Goal: Task Accomplishment & Management: Complete application form

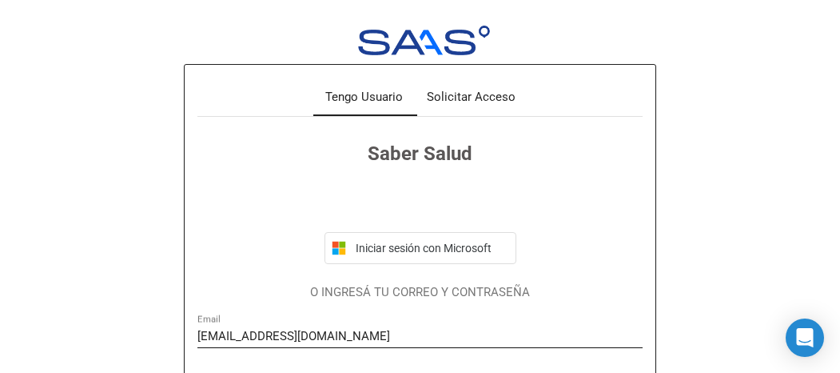
scroll to position [160, 0]
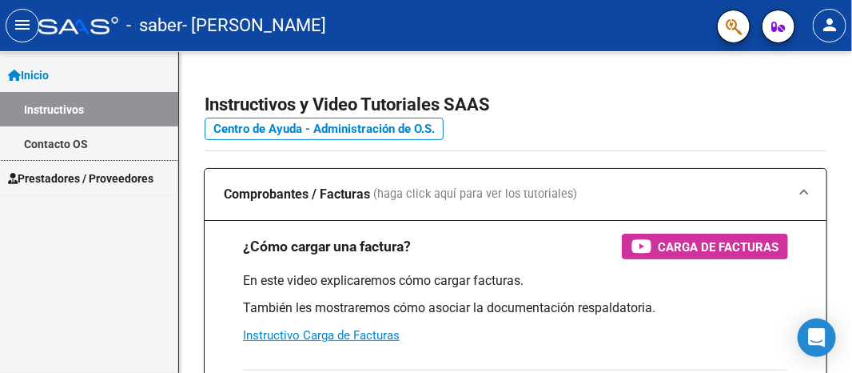
click at [82, 176] on span "Prestadores / Proveedores" at bounding box center [81, 179] width 146 height 18
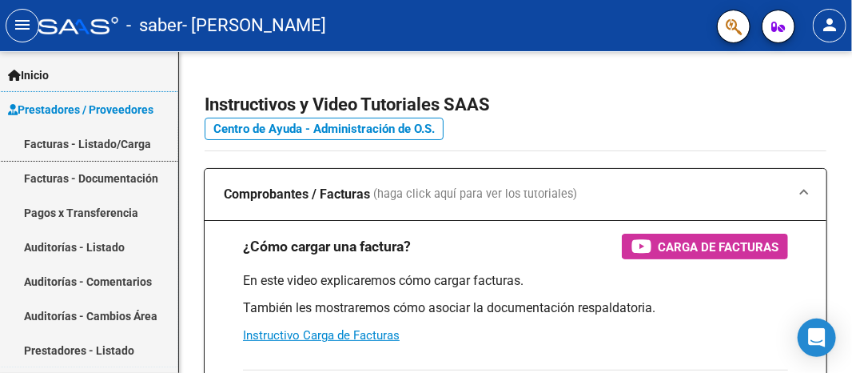
click at [90, 142] on link "Facturas - Listado/Carga" at bounding box center [89, 143] width 178 height 34
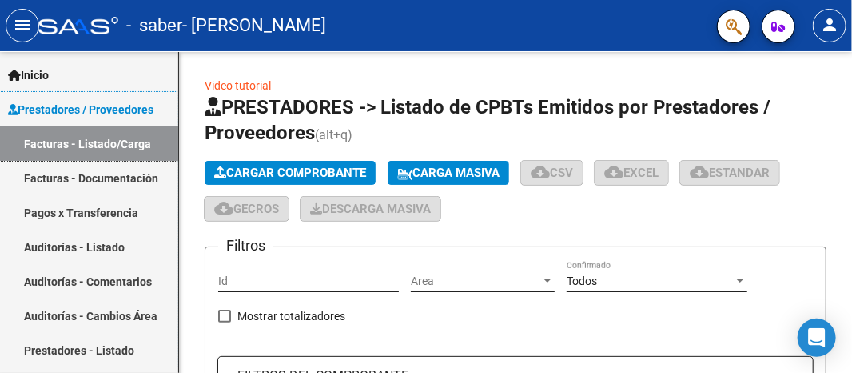
click at [99, 141] on link "Facturas - Listado/Carga" at bounding box center [89, 143] width 178 height 34
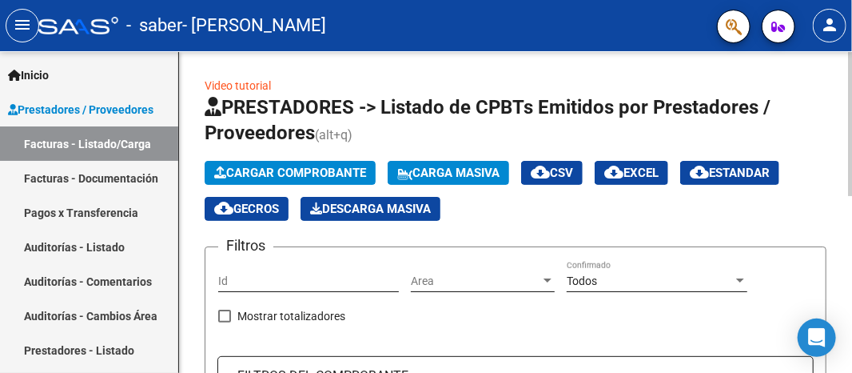
click at [245, 178] on span "Cargar Comprobante" at bounding box center [290, 173] width 152 height 14
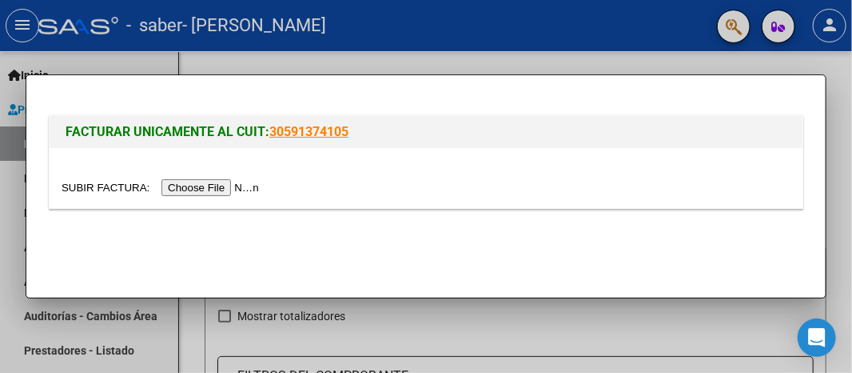
click at [230, 186] on input "file" at bounding box center [163, 187] width 202 height 17
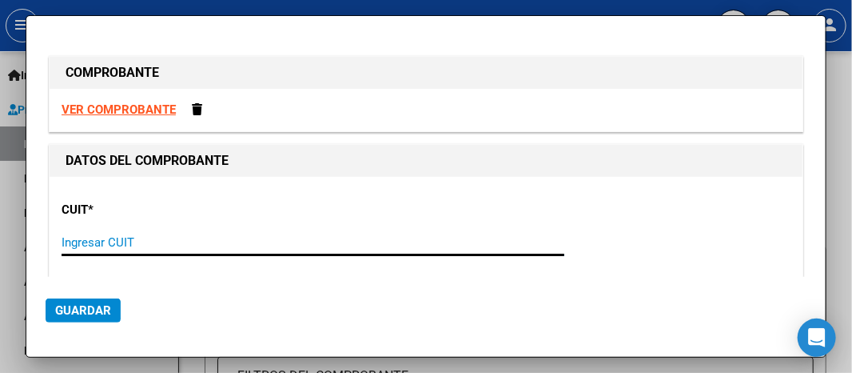
click at [74, 242] on input "Ingresar CUIT" at bounding box center [313, 242] width 503 height 14
type input "27-22173365-2"
click at [90, 314] on span "Guardar" at bounding box center [83, 310] width 56 height 14
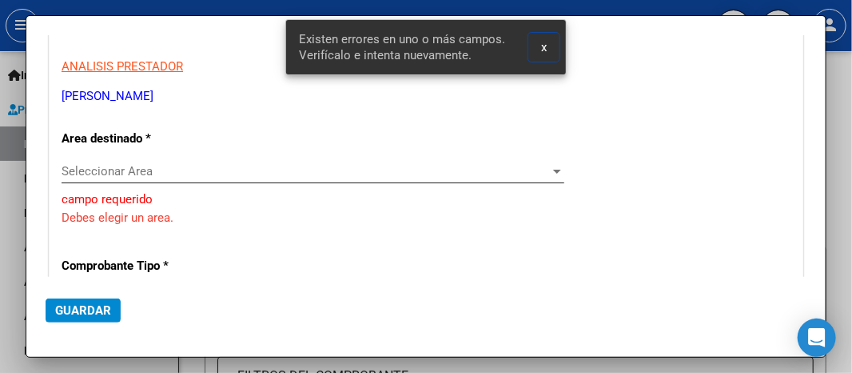
scroll to position [231, 0]
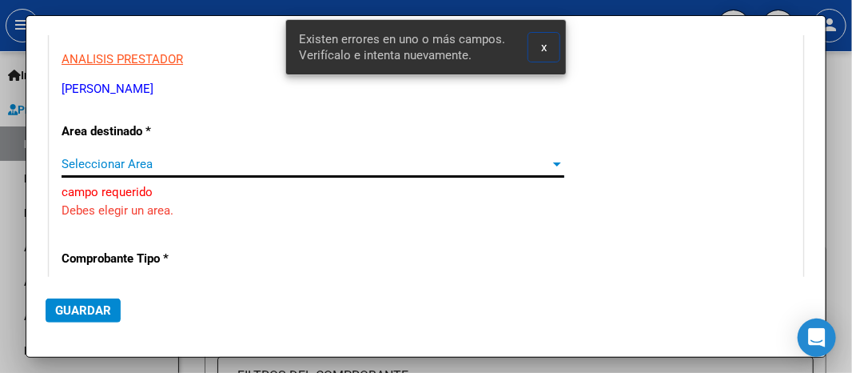
click at [553, 162] on div at bounding box center [557, 164] width 8 height 4
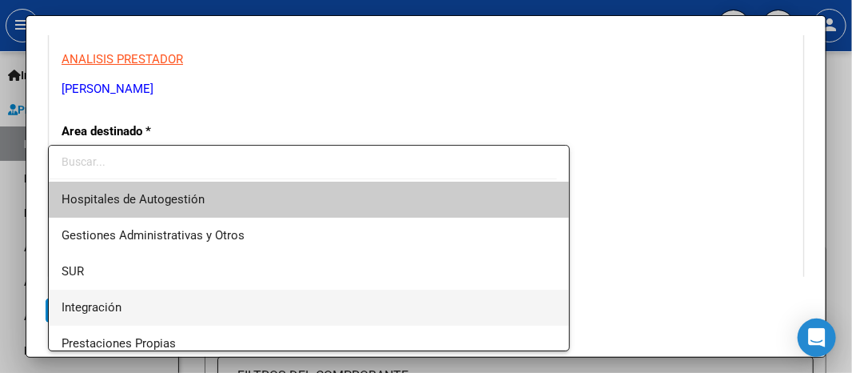
click at [132, 309] on span "Integración" at bounding box center [309, 307] width 495 height 36
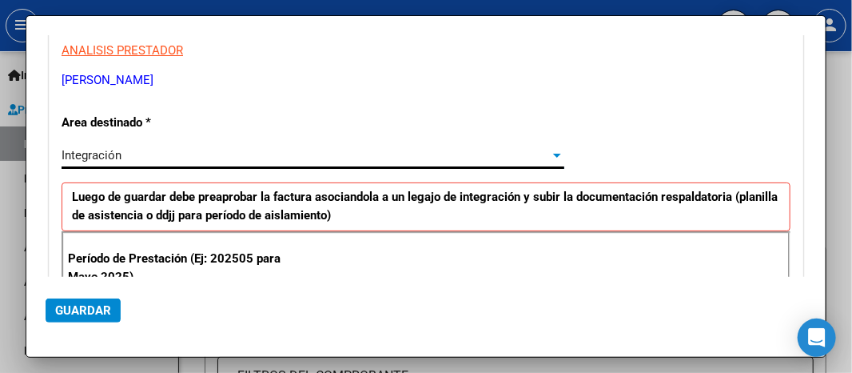
scroll to position [320, 0]
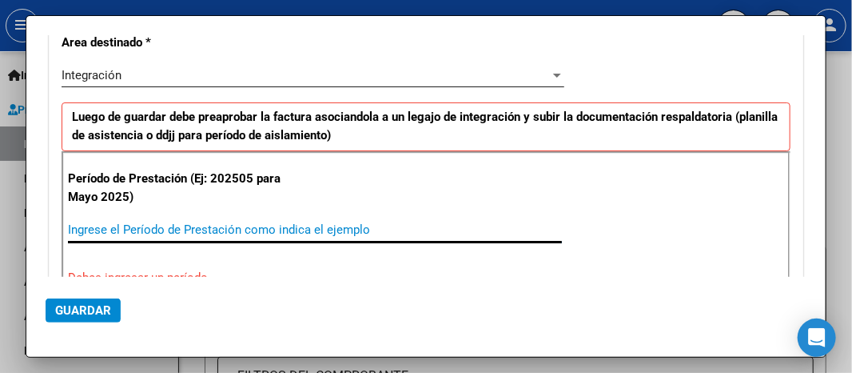
click at [82, 226] on input "Ingrese el Período de Prestación como indica el ejemplo" at bounding box center [315, 229] width 494 height 14
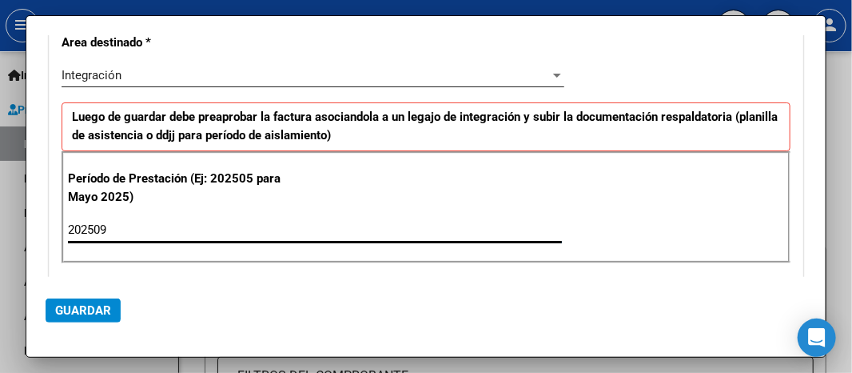
type input "202509"
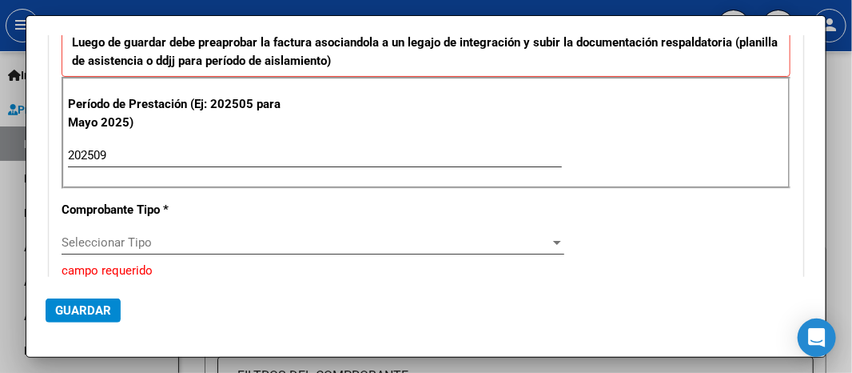
scroll to position [400, 0]
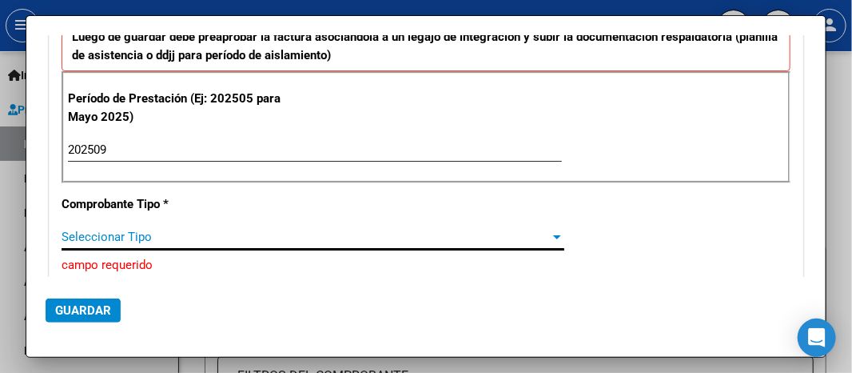
click at [552, 236] on div at bounding box center [557, 236] width 14 height 13
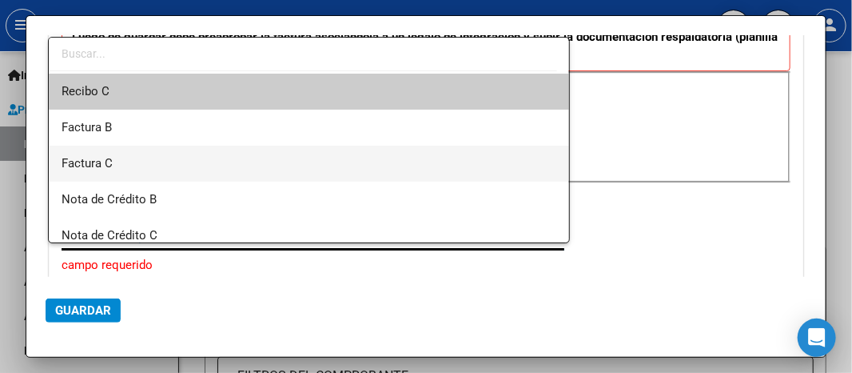
click at [119, 154] on span "Factura C" at bounding box center [309, 164] width 495 height 36
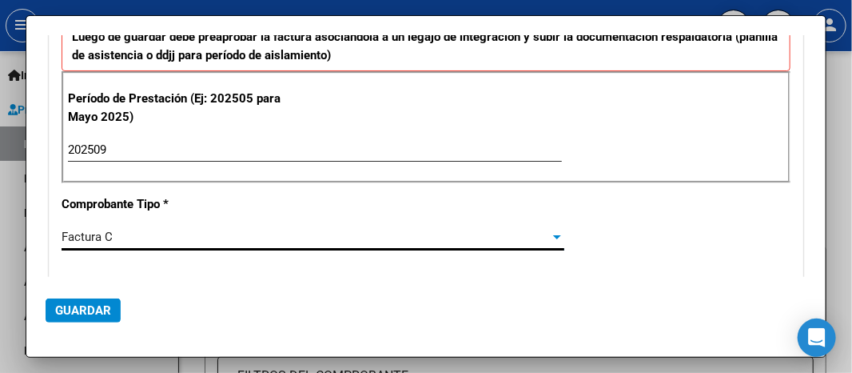
click at [90, 303] on span "Guardar" at bounding box center [83, 310] width 56 height 14
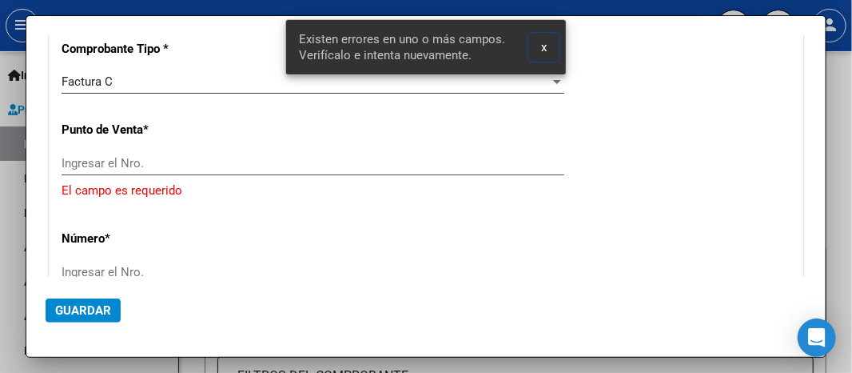
scroll to position [557, 0]
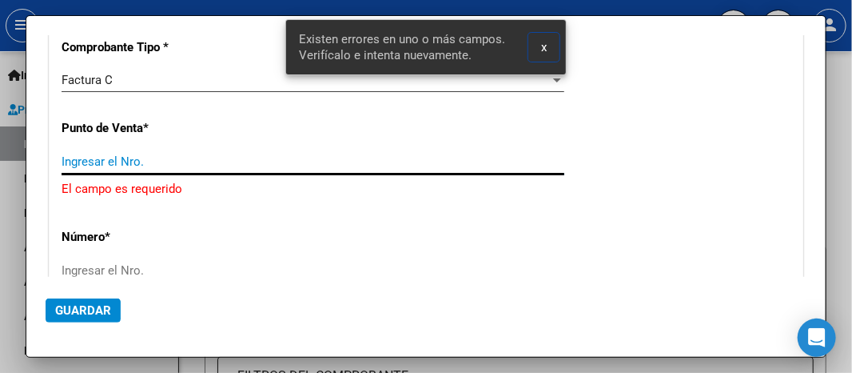
click at [64, 158] on input "Ingresar el Nro." at bounding box center [313, 161] width 503 height 14
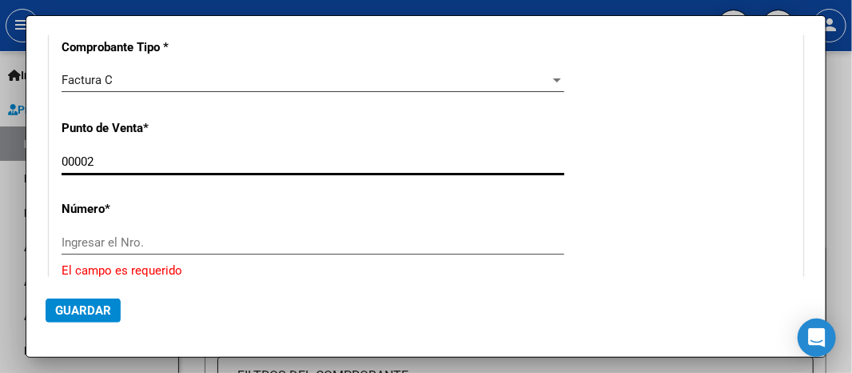
type input "00002"
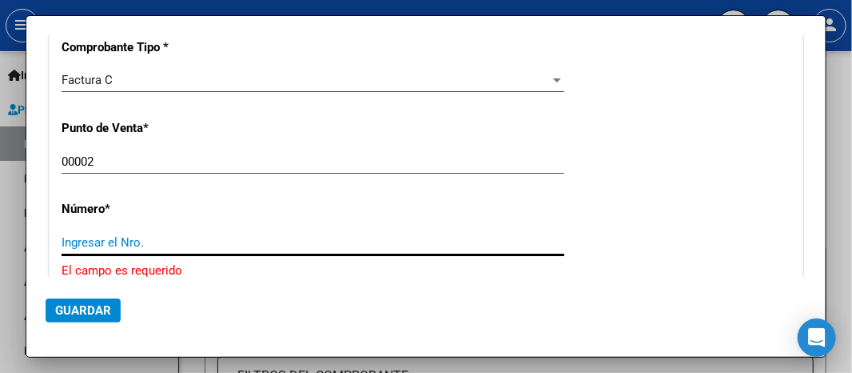
click at [67, 237] on input "Ingresar el Nro." at bounding box center [313, 242] width 503 height 14
type input "00000275"
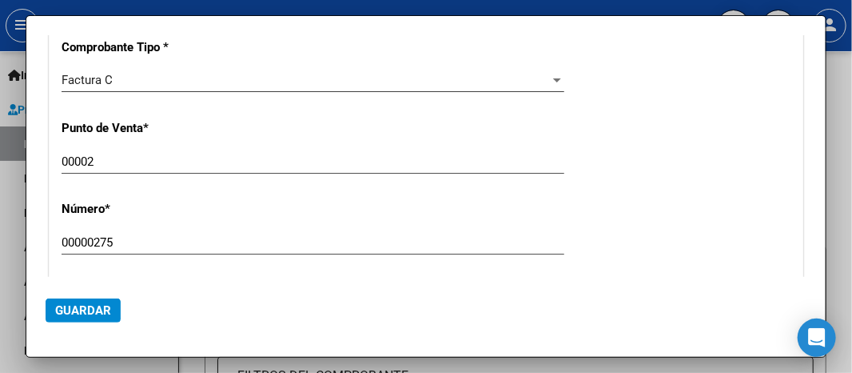
click at [78, 317] on button "Guardar" at bounding box center [83, 310] width 75 height 24
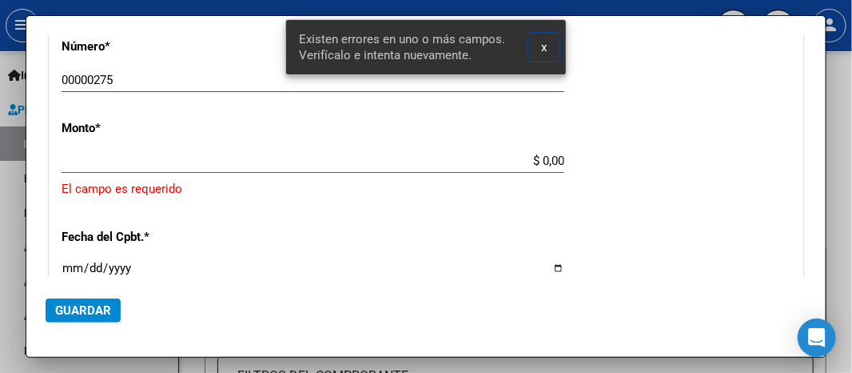
scroll to position [720, 0]
click at [60, 262] on div "CUIT * 27-22173365-2 Ingresar CUIT ANALISIS PRESTADOR LOPEZ GRACIELA MABEL ARCA…" at bounding box center [426, 77] width 753 height 1241
click at [67, 261] on input "Ingresar la fecha" at bounding box center [313, 274] width 503 height 26
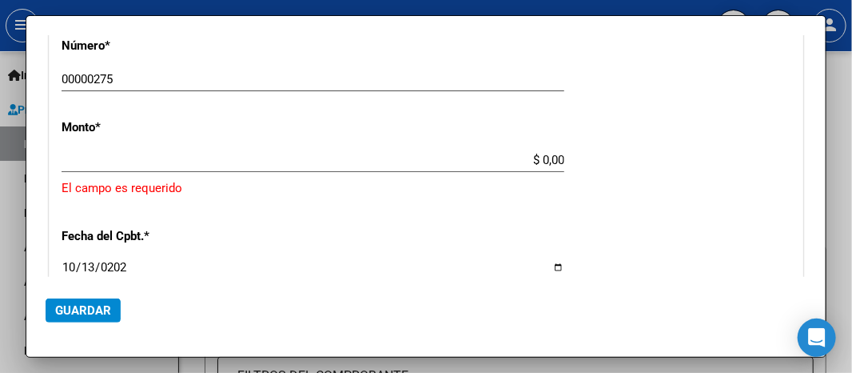
type input "2025-10-13"
click at [520, 159] on input "$ 0,00" at bounding box center [313, 160] width 503 height 14
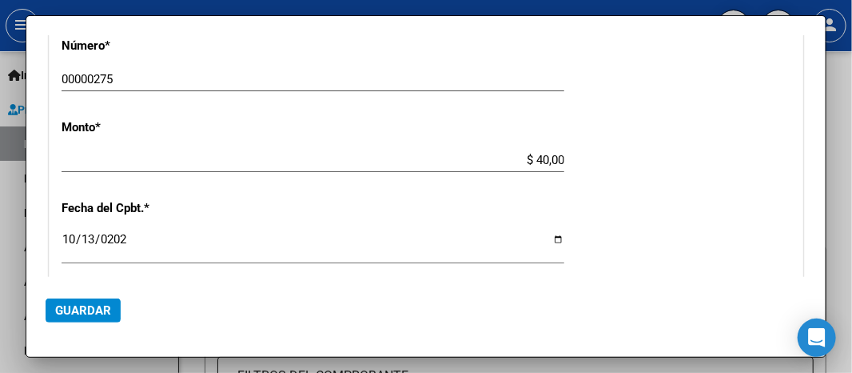
click at [557, 151] on app-form-text-field "Monto * $ 40,00 Ingresar el monto" at bounding box center [320, 144] width 516 height 48
click at [547, 158] on input "$ 40,00" at bounding box center [313, 160] width 503 height 14
click at [554, 157] on input "$ 40,00" at bounding box center [313, 160] width 503 height 14
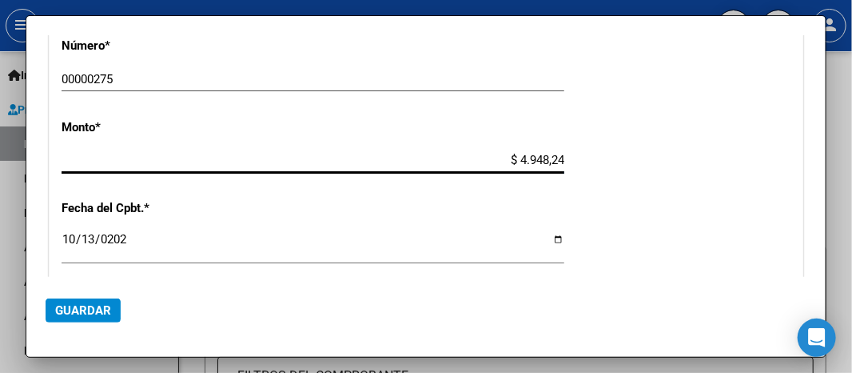
type input "$ 49.482,44"
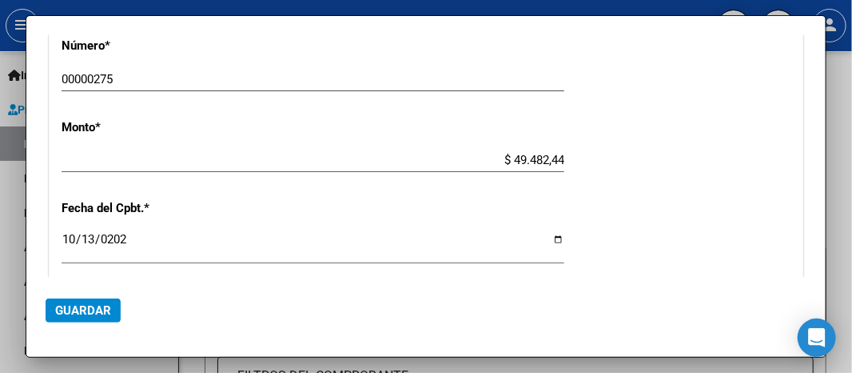
click at [82, 311] on span "Guardar" at bounding box center [83, 310] width 56 height 14
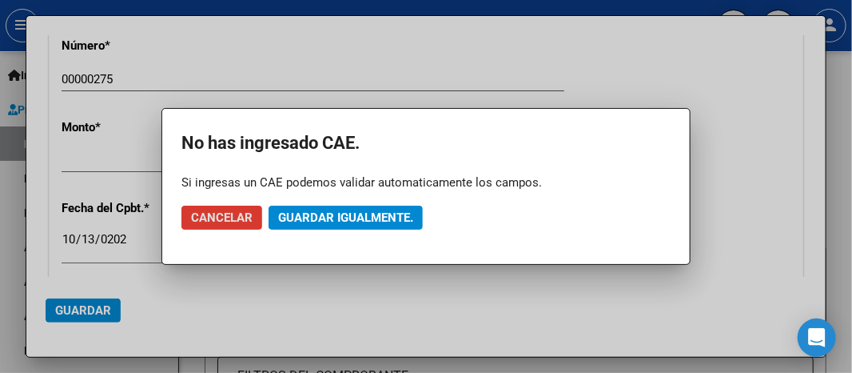
click at [208, 219] on span "Cancelar" at bounding box center [222, 217] width 62 height 14
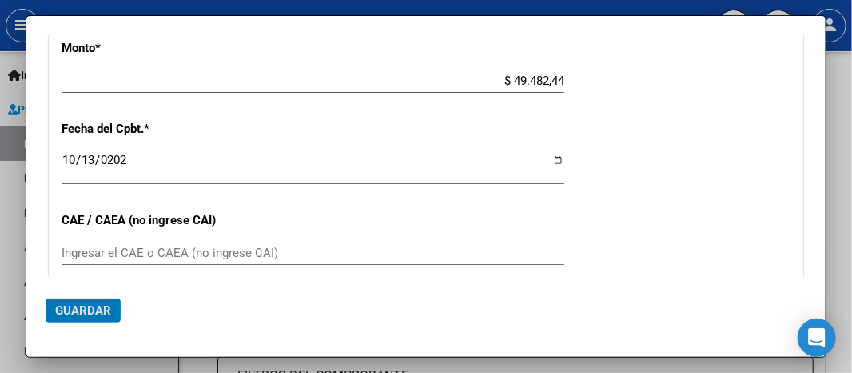
scroll to position [800, 0]
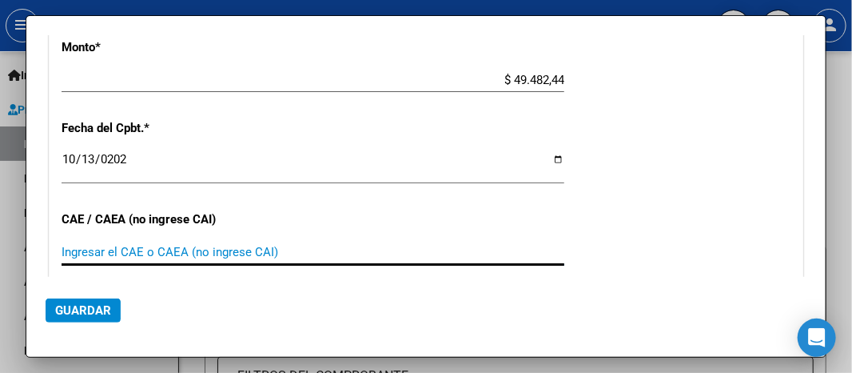
click at [68, 253] on input "Ingresar el CAE o CAEA (no ingrese CAI)" at bounding box center [313, 252] width 503 height 14
type input "75412781875524"
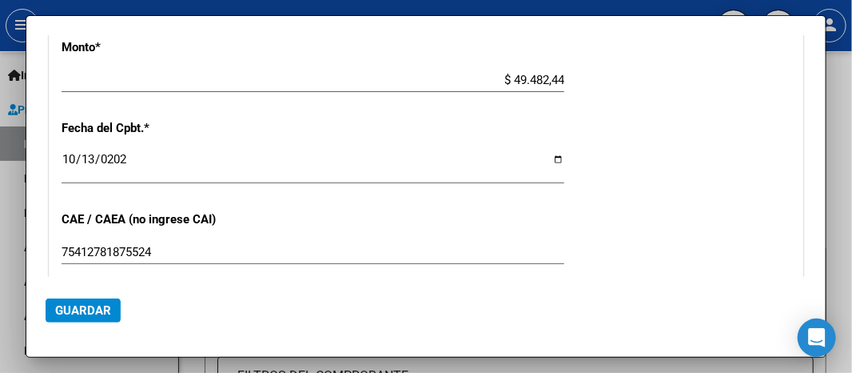
scroll to position [960, 0]
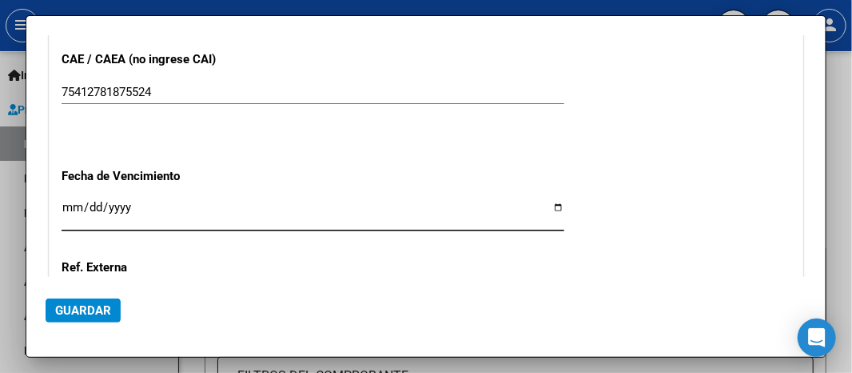
click at [83, 301] on button "Guardar" at bounding box center [83, 310] width 75 height 24
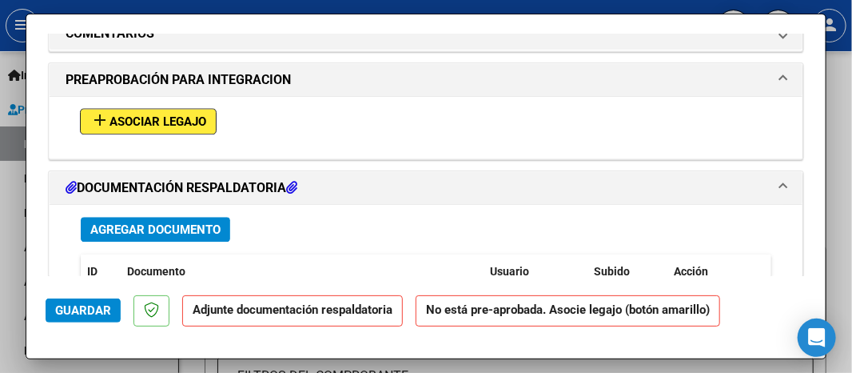
scroll to position [1359, 0]
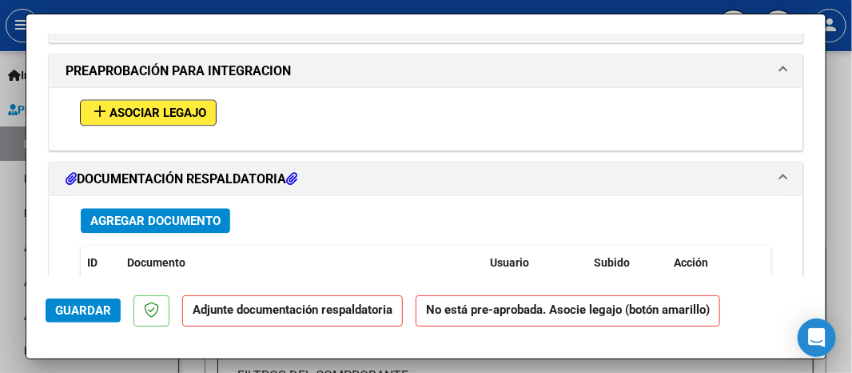
click at [118, 213] on span "Agregar Documento" at bounding box center [155, 220] width 130 height 14
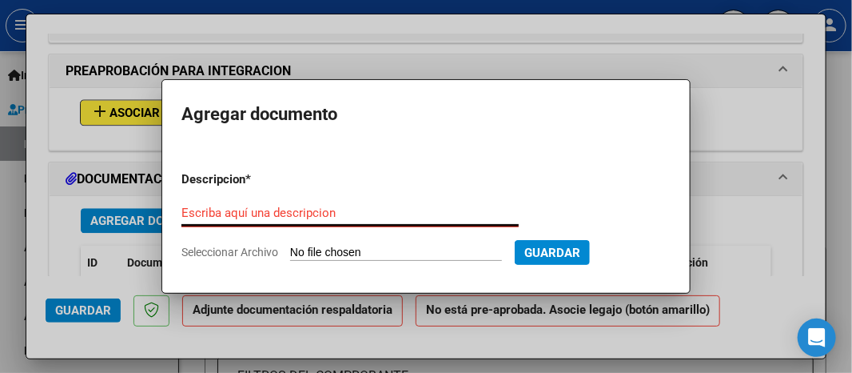
click at [189, 202] on div "Escriba aquí una descripcion" at bounding box center [350, 213] width 337 height 24
click at [189, 208] on input "Escriba aquí una descripcion" at bounding box center [350, 212] width 337 height 14
type input "p"
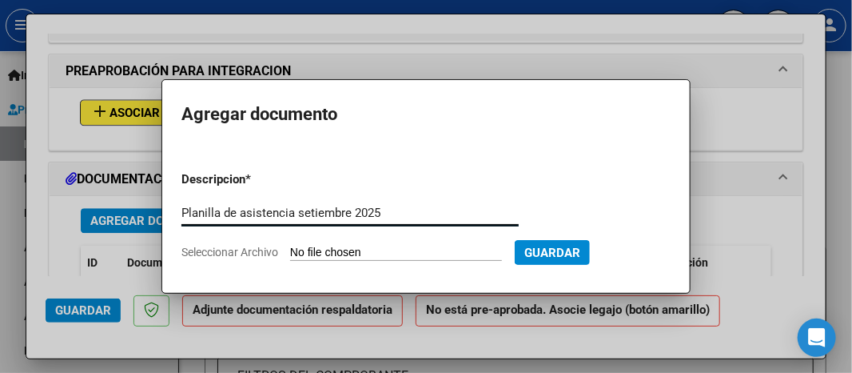
click at [301, 212] on input "Planilla de asistencia setiembre 2025" at bounding box center [350, 212] width 337 height 14
type input "Planilla de asistencia Setiembre 2025"
click at [217, 253] on span "Seleccionar Archivo" at bounding box center [230, 251] width 97 height 13
click at [290, 253] on input "Seleccionar Archivo" at bounding box center [396, 252] width 212 height 15
click at [240, 247] on span "Seleccionar Archivo" at bounding box center [230, 251] width 97 height 13
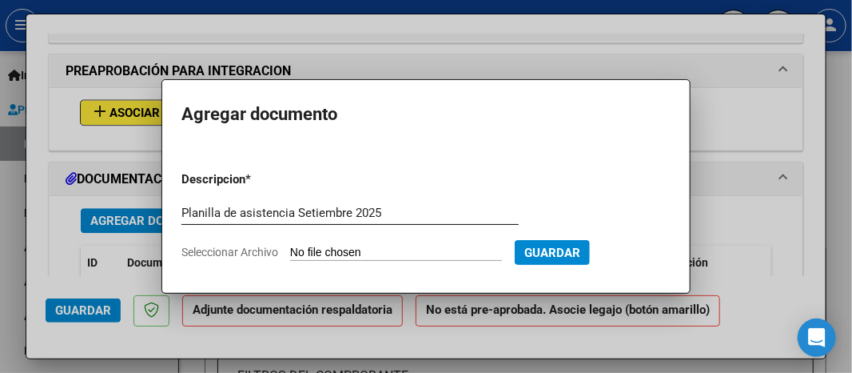
click at [290, 247] on input "Seleccionar Archivo" at bounding box center [396, 252] width 212 height 15
type input "C:\fakepath\BRITEZ ASIST SETIEMBRE 2025 (1).pdf"
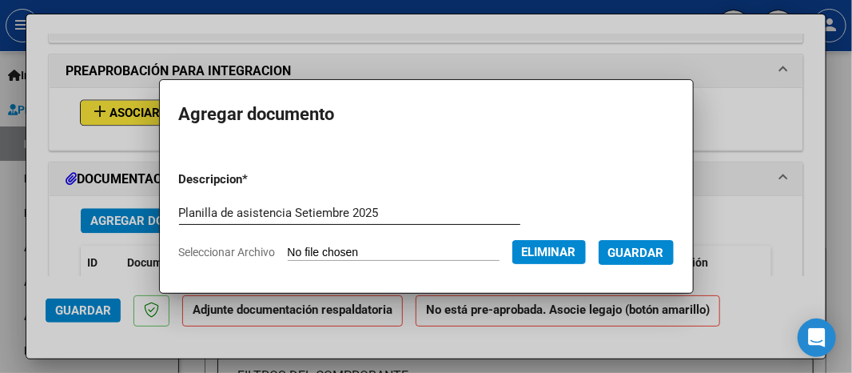
drag, startPoint x: 650, startPoint y: 248, endPoint x: 643, endPoint y: 253, distance: 9.1
click at [644, 253] on span "Guardar" at bounding box center [636, 252] width 56 height 14
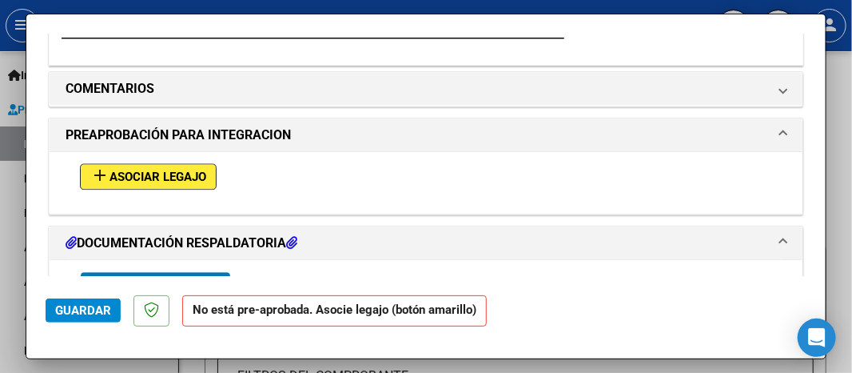
scroll to position [1279, 0]
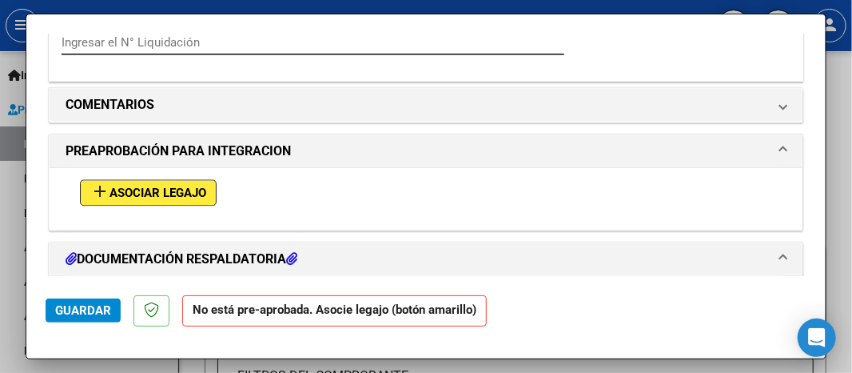
click at [70, 301] on button "Guardar" at bounding box center [83, 310] width 75 height 24
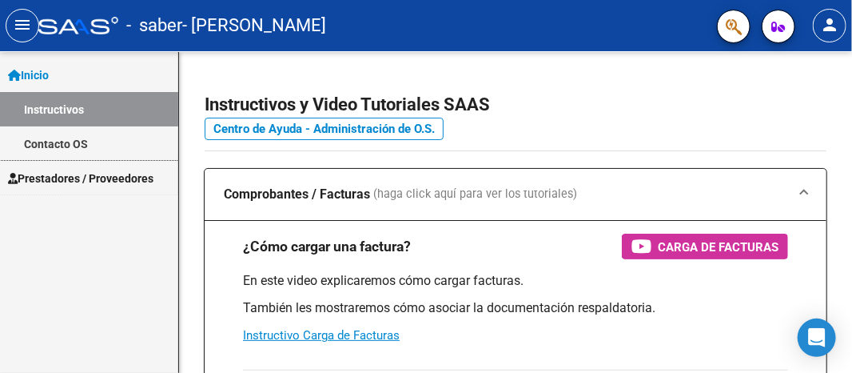
click at [74, 175] on span "Prestadores / Proveedores" at bounding box center [81, 179] width 146 height 18
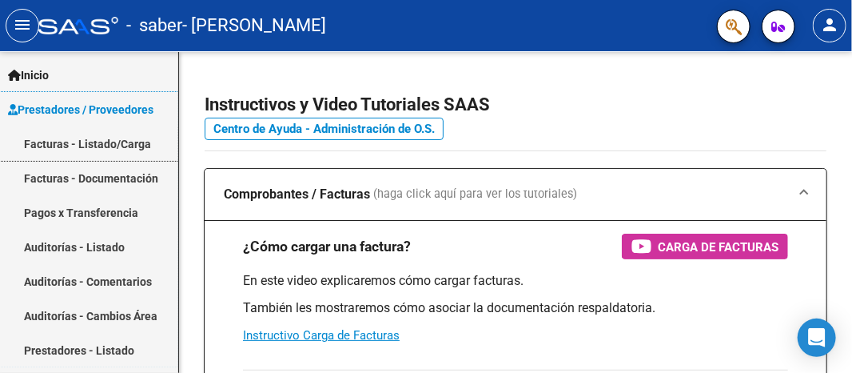
click at [82, 145] on link "Facturas - Listado/Carga" at bounding box center [89, 143] width 178 height 34
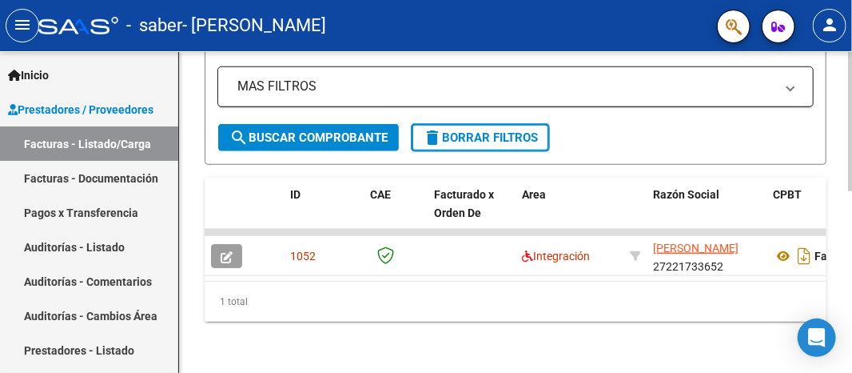
scroll to position [416, 0]
click at [816, 265] on datatable-selection "1052 Integración [PERSON_NAME] 27221733652 Factura C: 2 - 275 $ 49.482,44 [DATE…" at bounding box center [516, 271] width 622 height 13
click at [820, 267] on datatable-body "1052 Integración [PERSON_NAME] 27221733652 Factura C: 2 - 275 $ 49.482,44 [DATE…" at bounding box center [516, 255] width 622 height 52
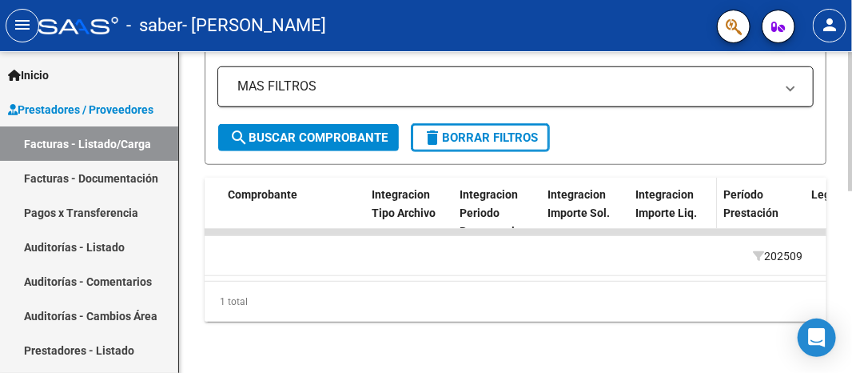
scroll to position [0, 1567]
